Goal: Task Accomplishment & Management: Use online tool/utility

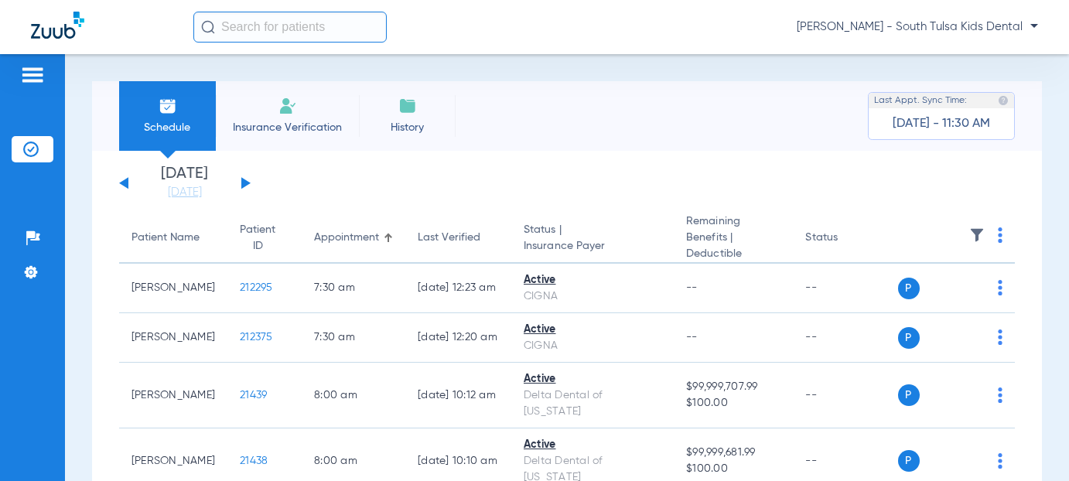
click at [927, 26] on span "[PERSON_NAME] - South Tulsa Kids Dental" at bounding box center [917, 26] width 241 height 15
click at [937, 57] on span "Account Selection" at bounding box center [980, 54] width 87 height 11
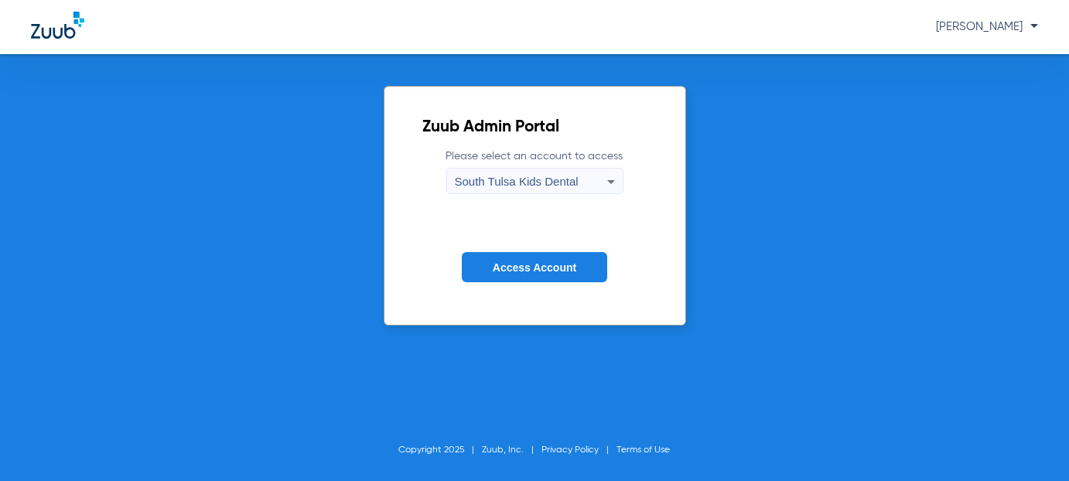
click at [613, 180] on icon at bounding box center [611, 181] width 19 height 19
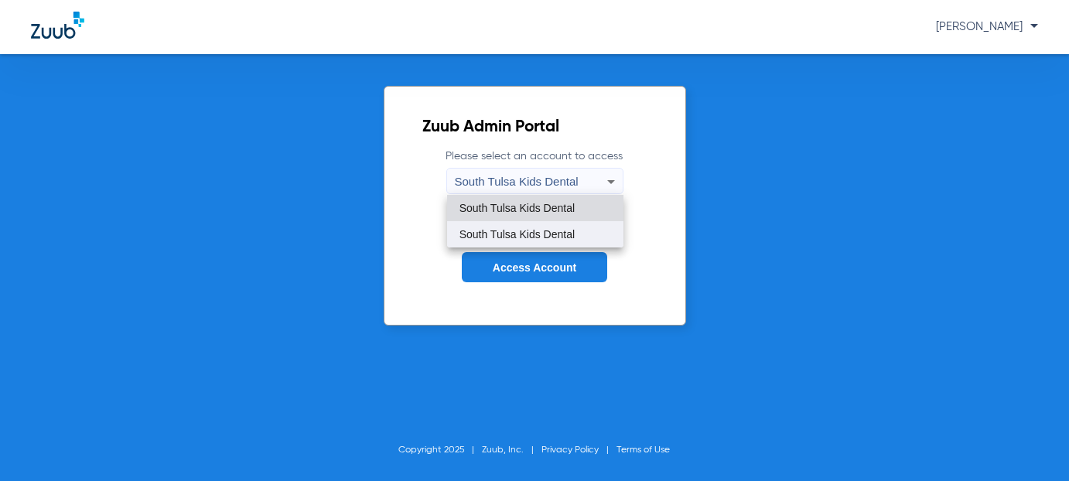
click at [518, 231] on span "South Tulsa Kids Dental" at bounding box center [516, 234] width 115 height 11
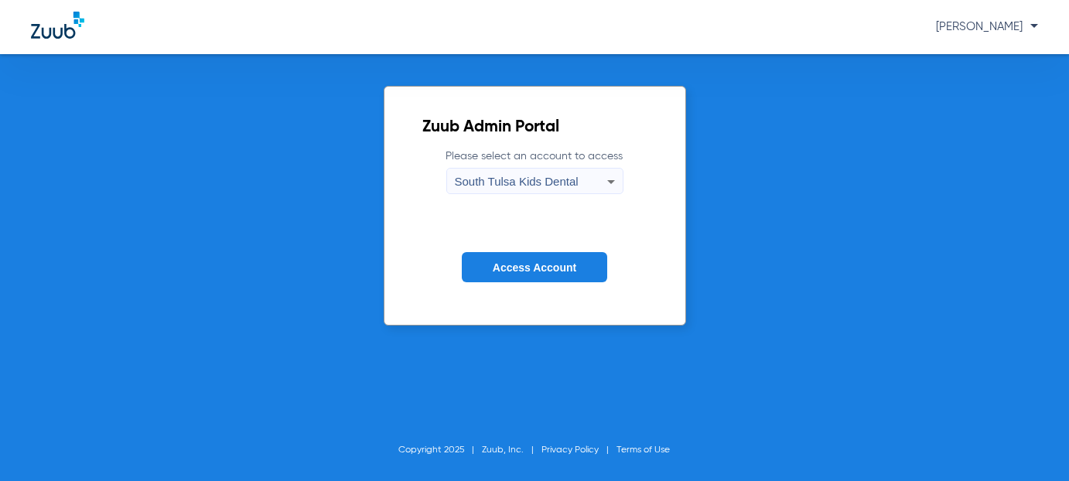
click at [521, 265] on span "Access Account" at bounding box center [535, 267] width 84 height 12
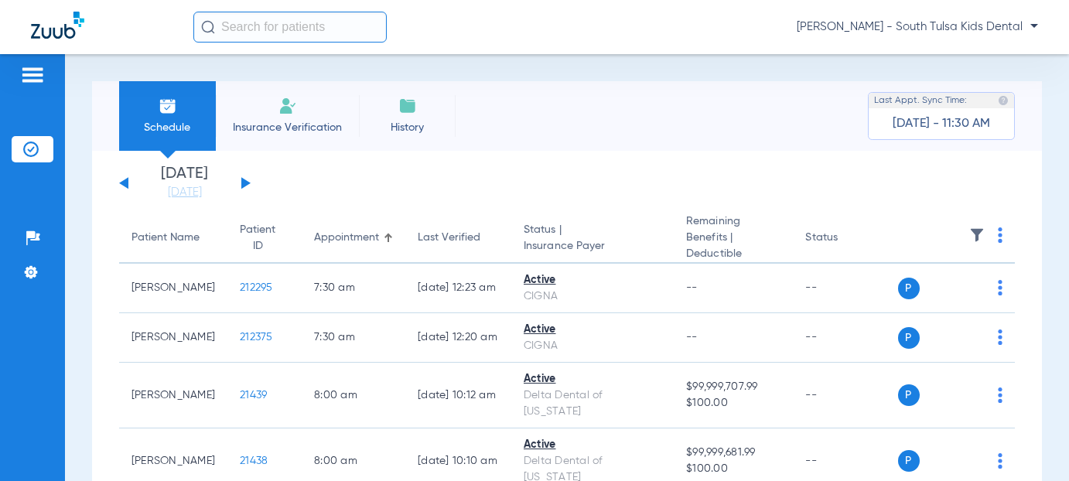
click at [245, 186] on button at bounding box center [245, 183] width 9 height 12
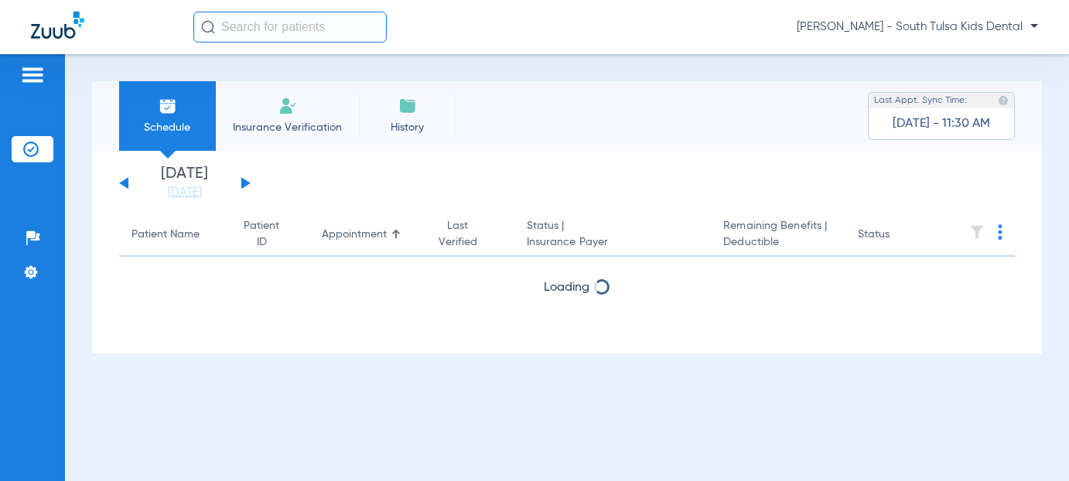
click at [245, 186] on button at bounding box center [245, 183] width 9 height 12
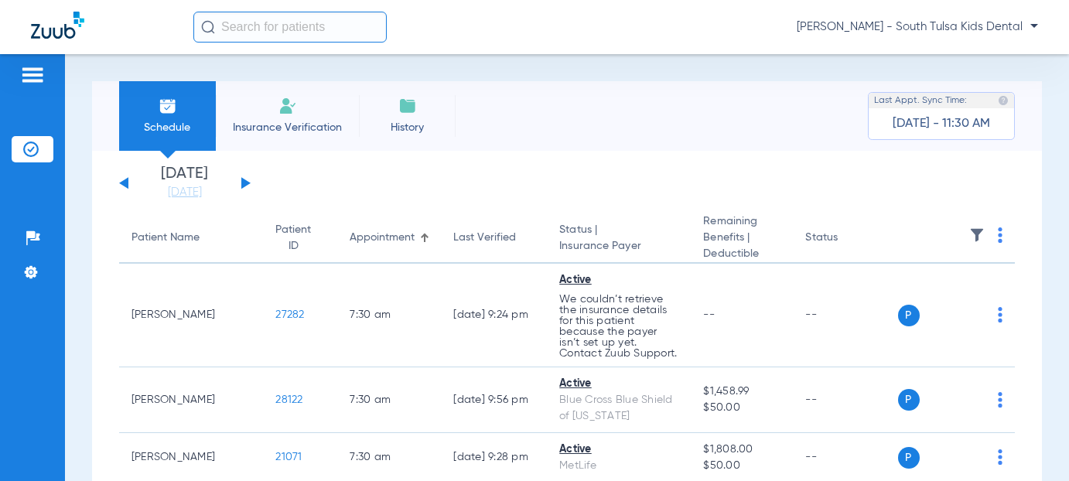
click at [998, 230] on img at bounding box center [1000, 234] width 5 height 15
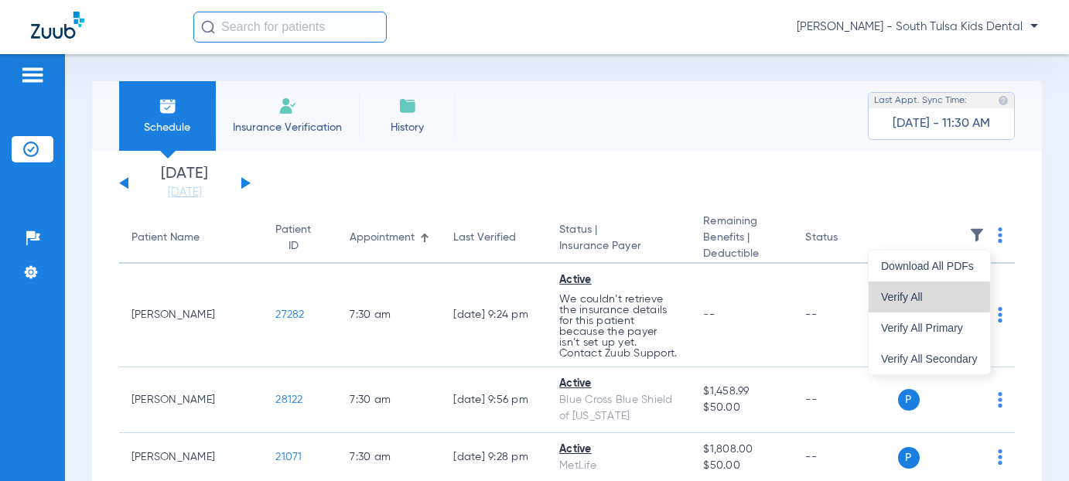
click at [889, 297] on span "Verify All" at bounding box center [929, 297] width 97 height 11
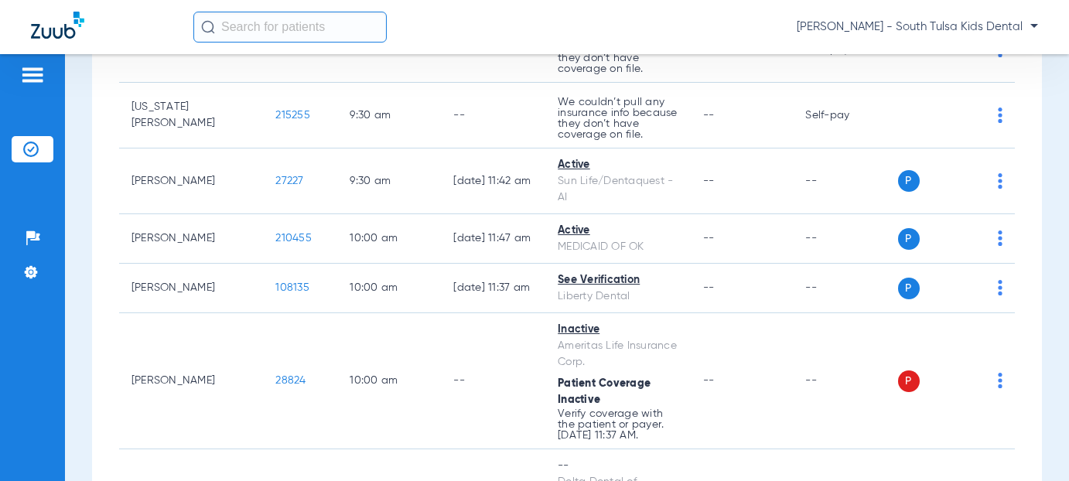
scroll to position [1253, 0]
